Goal: Find specific page/section: Find specific page/section

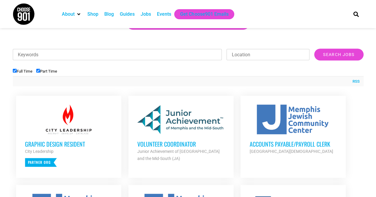
scroll to position [183, 0]
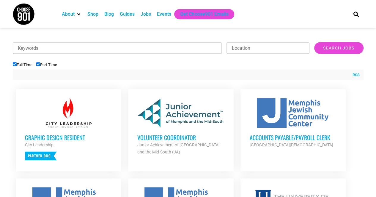
click at [45, 123] on div at bounding box center [68, 113] width 87 height 30
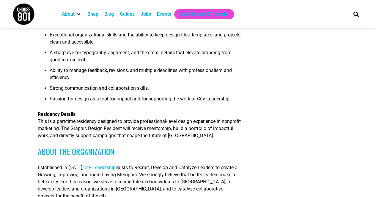
scroll to position [267, 0]
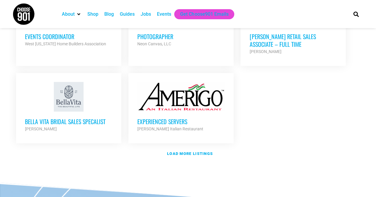
scroll to position [714, 0]
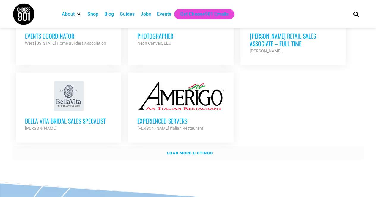
click at [195, 151] on strong "Load more listings" at bounding box center [190, 153] width 46 height 4
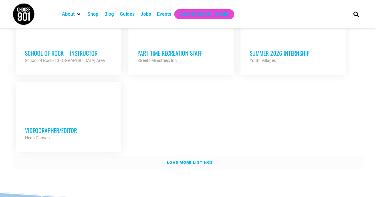
scroll to position [1276, 0]
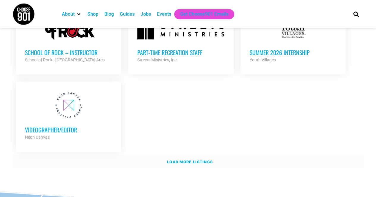
click at [194, 160] on strong "Load more listings" at bounding box center [190, 162] width 46 height 4
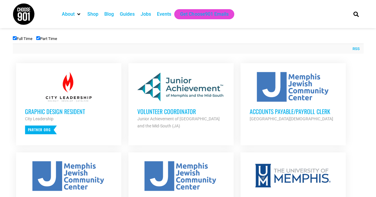
scroll to position [0, 0]
